Goal: Task Accomplishment & Management: Manage account settings

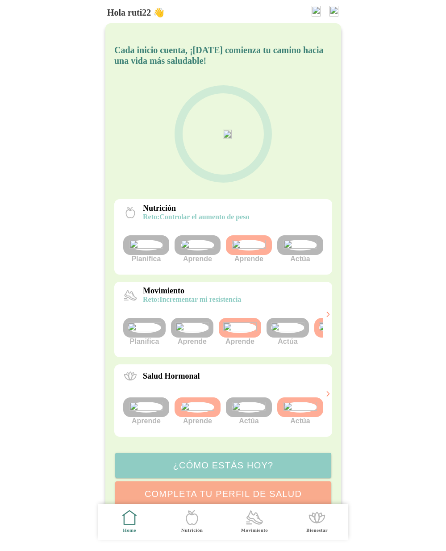
click at [287, 333] on img at bounding box center [287, 327] width 33 height 11
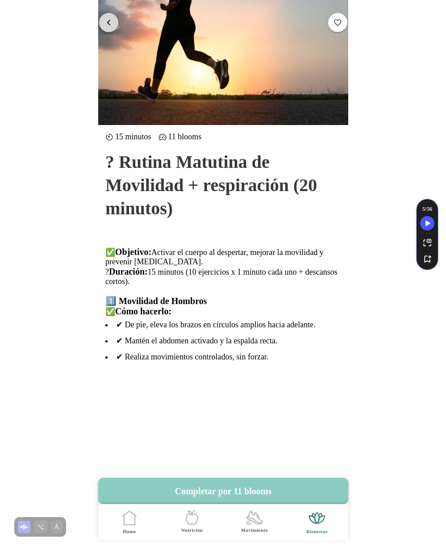
click at [116, 27] on button "button" at bounding box center [108, 22] width 19 height 19
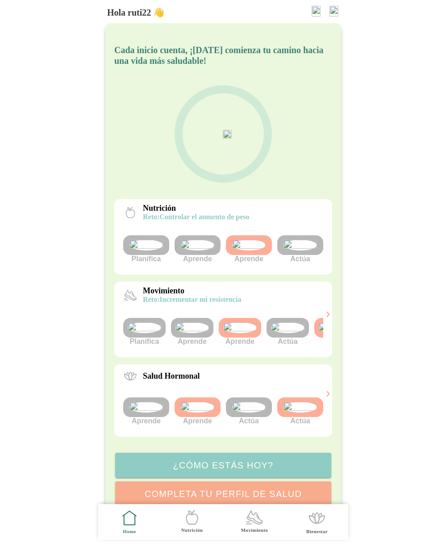
scroll to position [0, 33]
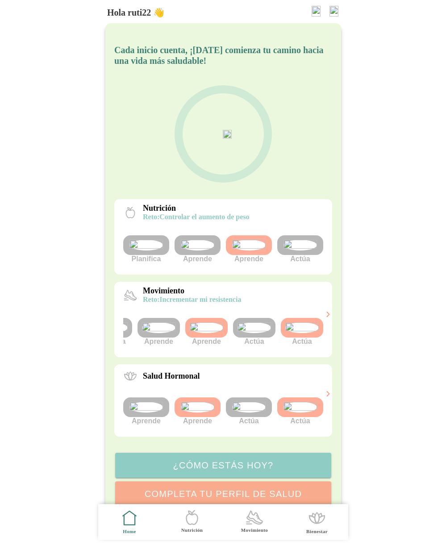
click at [298, 333] on img at bounding box center [301, 327] width 33 height 11
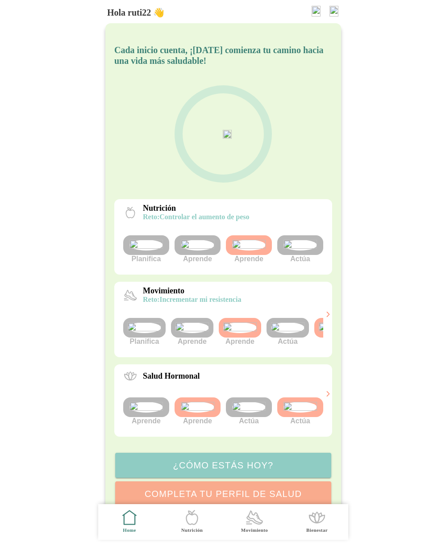
scroll to position [0, 33]
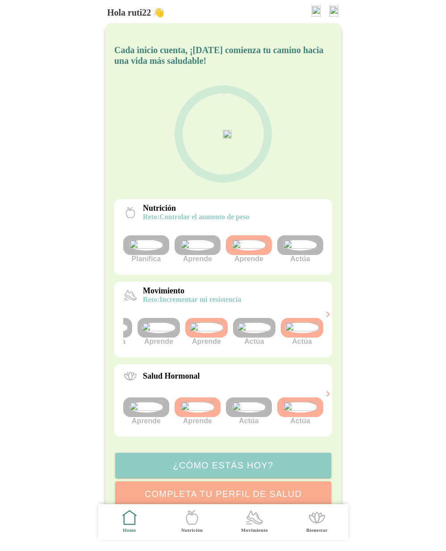
click at [299, 333] on img at bounding box center [301, 327] width 33 height 11
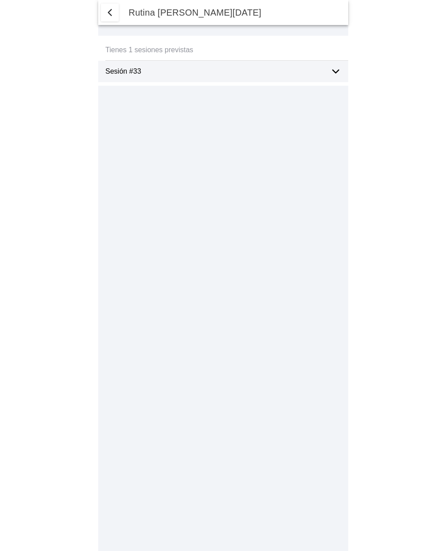
click at [333, 75] on icon at bounding box center [335, 71] width 11 height 11
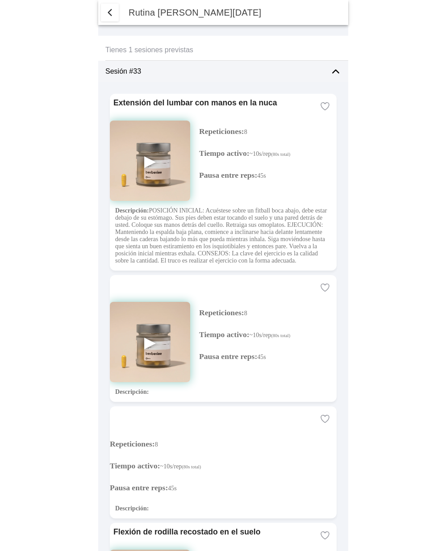
click at [113, 10] on span "button" at bounding box center [109, 12] width 11 height 11
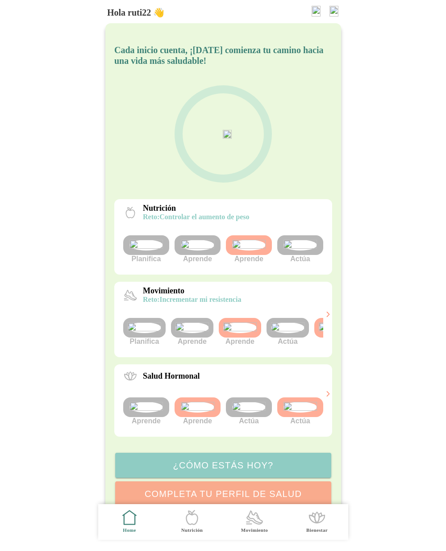
click at [280, 333] on img at bounding box center [287, 327] width 33 height 11
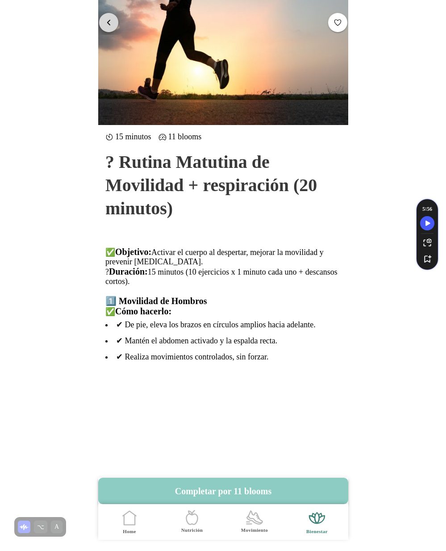
click at [106, 18] on span "button" at bounding box center [108, 22] width 8 height 8
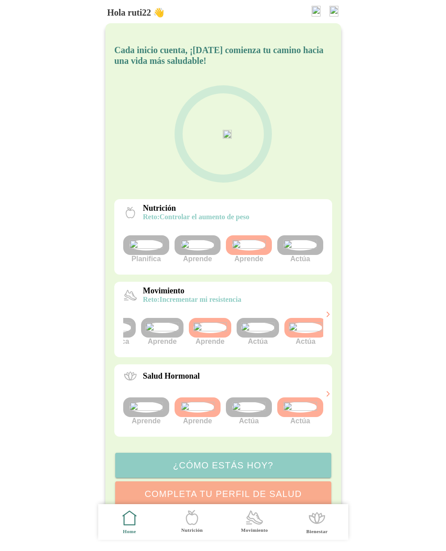
scroll to position [0, 33]
click at [304, 333] on img at bounding box center [301, 327] width 33 height 11
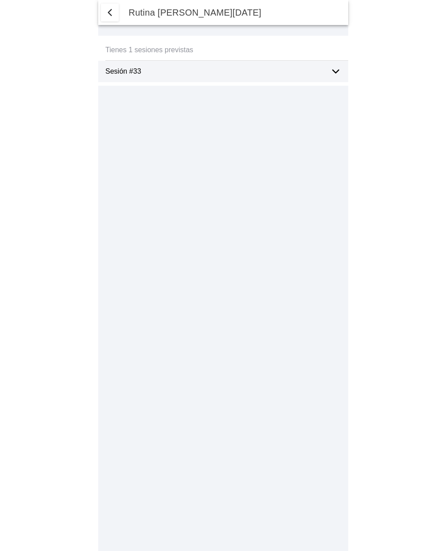
click at [171, 74] on ion-label "Sesión #33" at bounding box center [214, 71] width 218 height 8
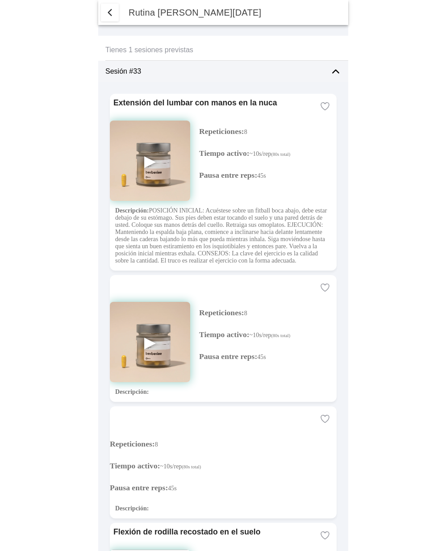
click at [110, 15] on span "button" at bounding box center [109, 12] width 11 height 11
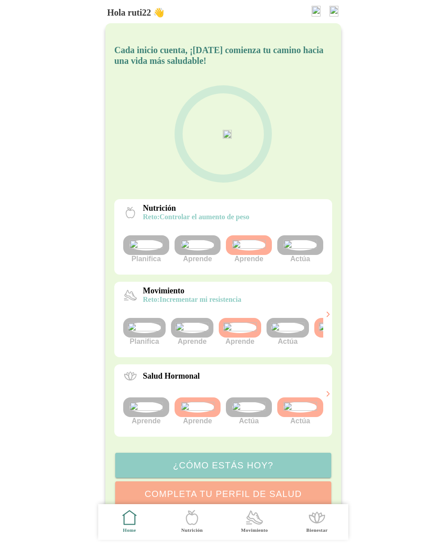
click at [290, 333] on img at bounding box center [287, 327] width 33 height 11
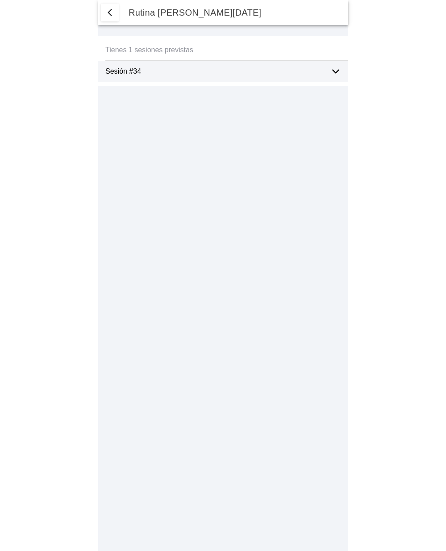
click at [319, 76] on div "Sesión #34" at bounding box center [214, 71] width 218 height 21
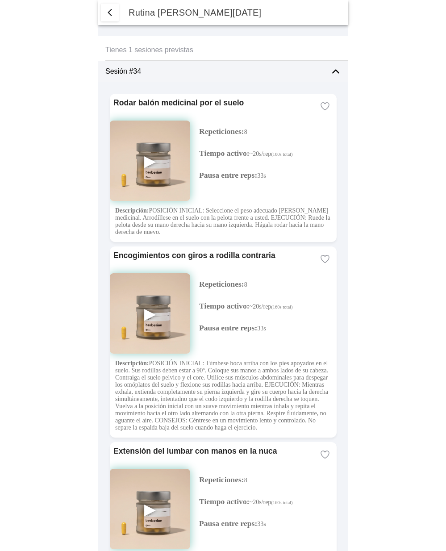
click at [111, 11] on span "button" at bounding box center [109, 12] width 11 height 11
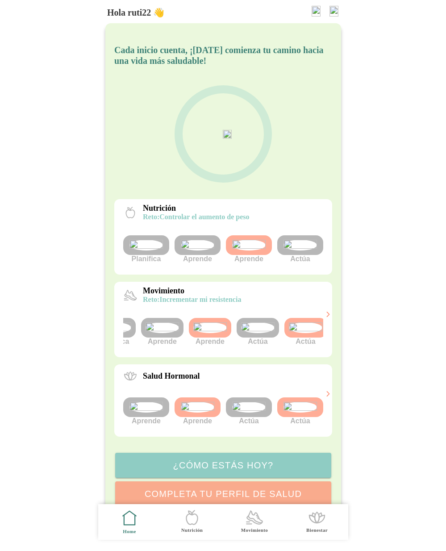
scroll to position [0, 33]
click at [311, 333] on img at bounding box center [301, 327] width 33 height 11
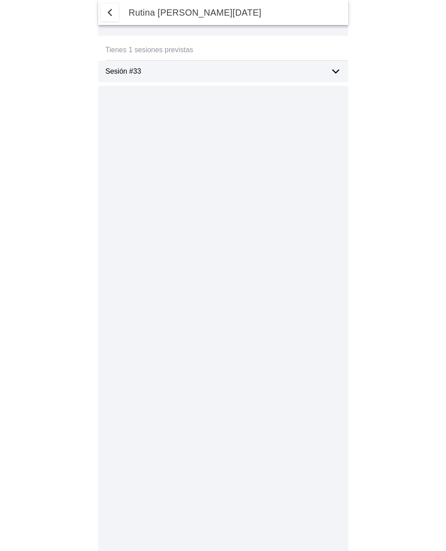
click at [108, 13] on span "button" at bounding box center [109, 12] width 11 height 11
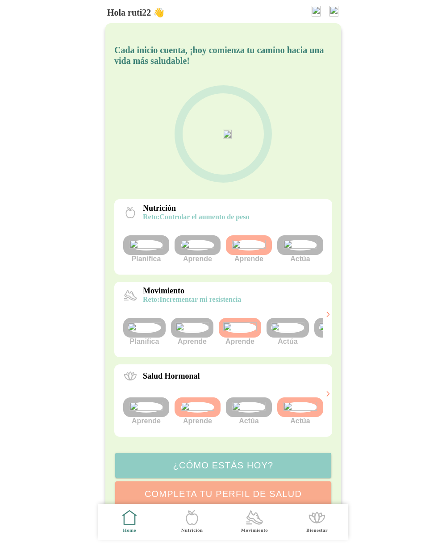
click at [313, 270] on div "Planifica Aprende Aprende Actúa" at bounding box center [223, 249] width 200 height 42
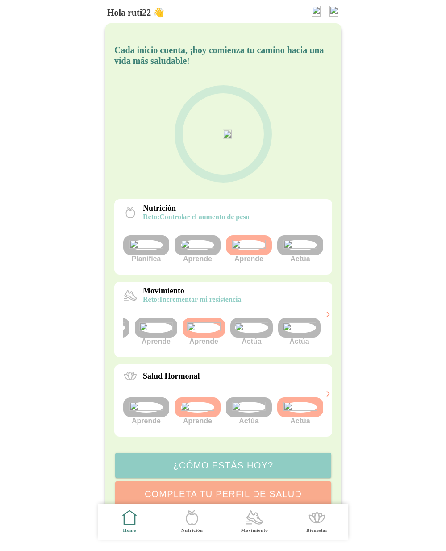
click at [258, 333] on img at bounding box center [251, 327] width 33 height 11
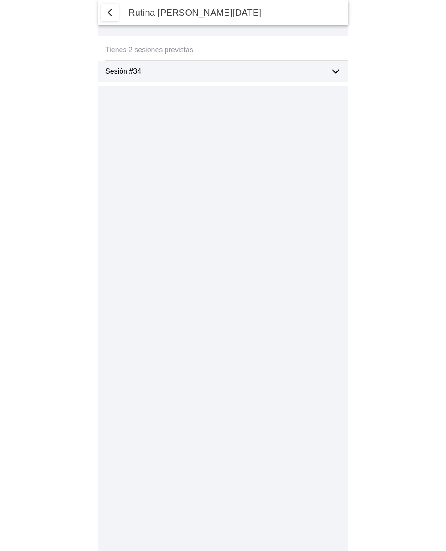
click at [107, 7] on span "button" at bounding box center [109, 12] width 11 height 11
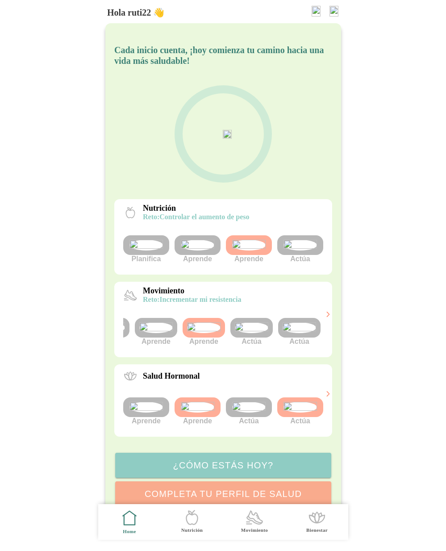
click at [303, 333] on img at bounding box center [299, 327] width 33 height 11
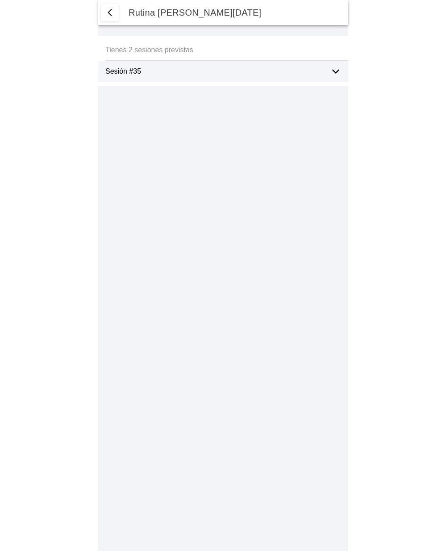
click at [294, 76] on div "Sesión #35" at bounding box center [214, 71] width 218 height 21
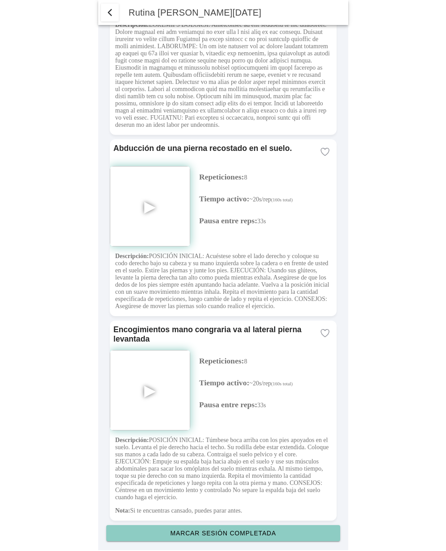
scroll to position [2431, 0]
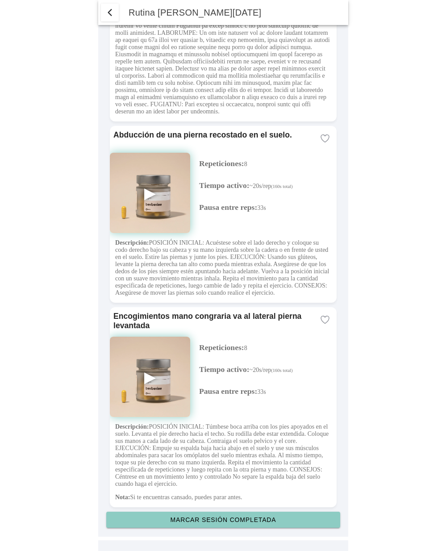
click at [0, 0] on slot "Marcar sesión completada" at bounding box center [0, 0] width 0 height 0
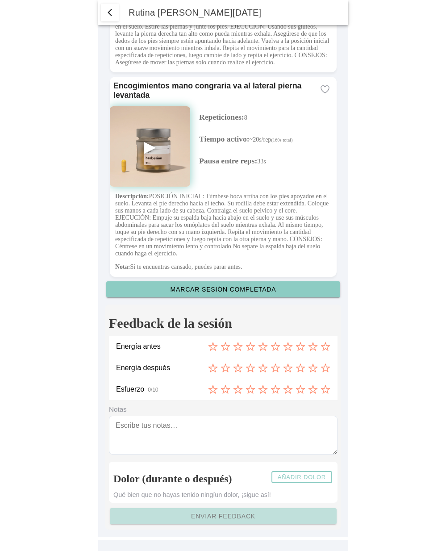
scroll to position [2662, 0]
click at [227, 348] on icon at bounding box center [226, 347] width 10 height 10
click at [250, 371] on icon at bounding box center [251, 368] width 10 height 10
click at [275, 388] on icon at bounding box center [275, 389] width 8 height 8
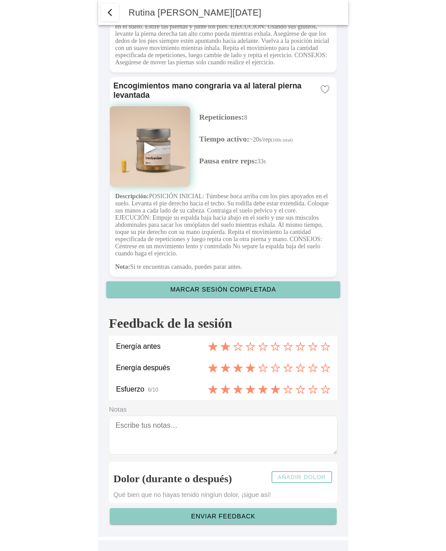
click at [0, 0] on slot "Enviar feedback" at bounding box center [0, 0] width 0 height 0
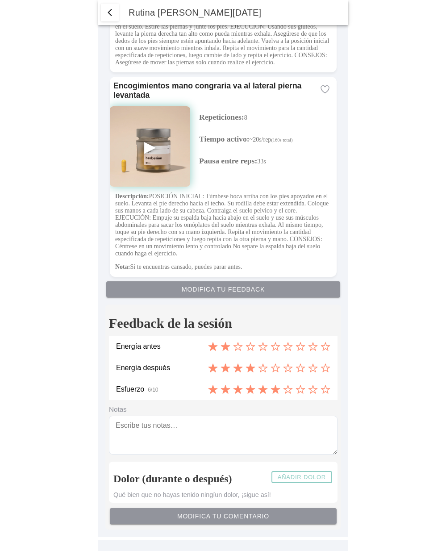
click at [107, 13] on span "button" at bounding box center [109, 12] width 11 height 11
